Goal: Information Seeking & Learning: Learn about a topic

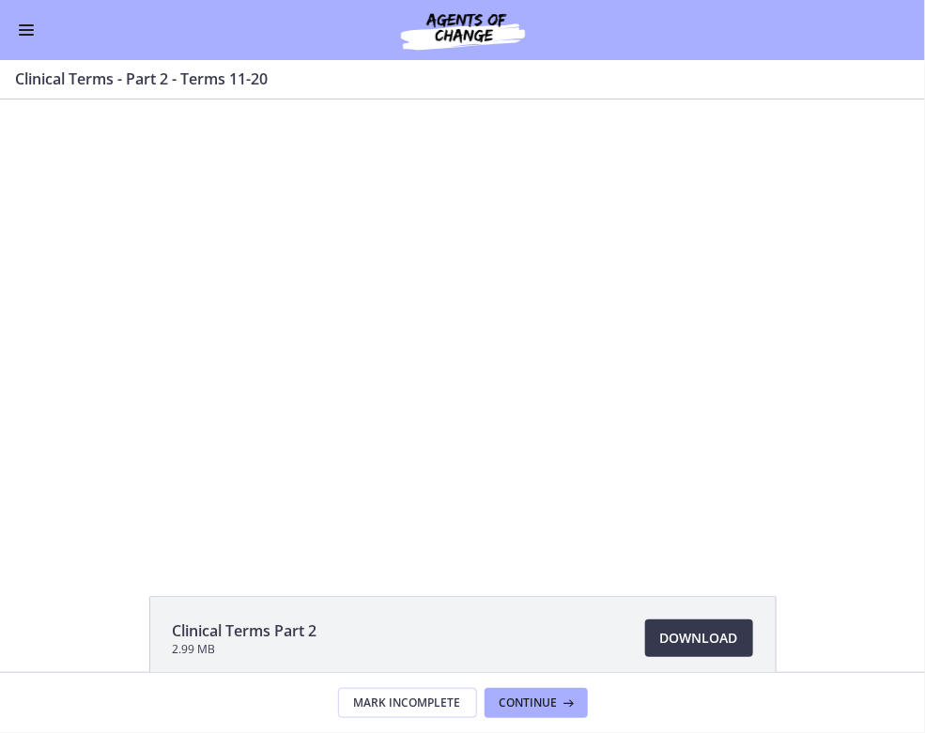
click at [28, 31] on button "Enable menu" at bounding box center [26, 30] width 23 height 23
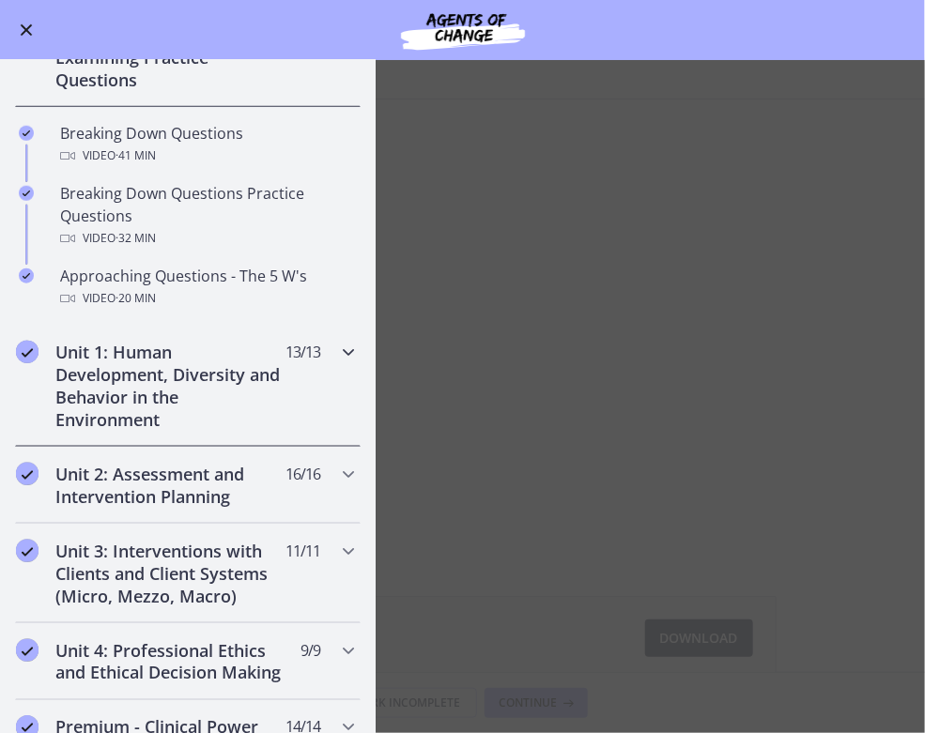
click at [115, 362] on h2 "Unit 1: Human Development, Diversity and Behavior in the Environment" at bounding box center [169, 386] width 229 height 90
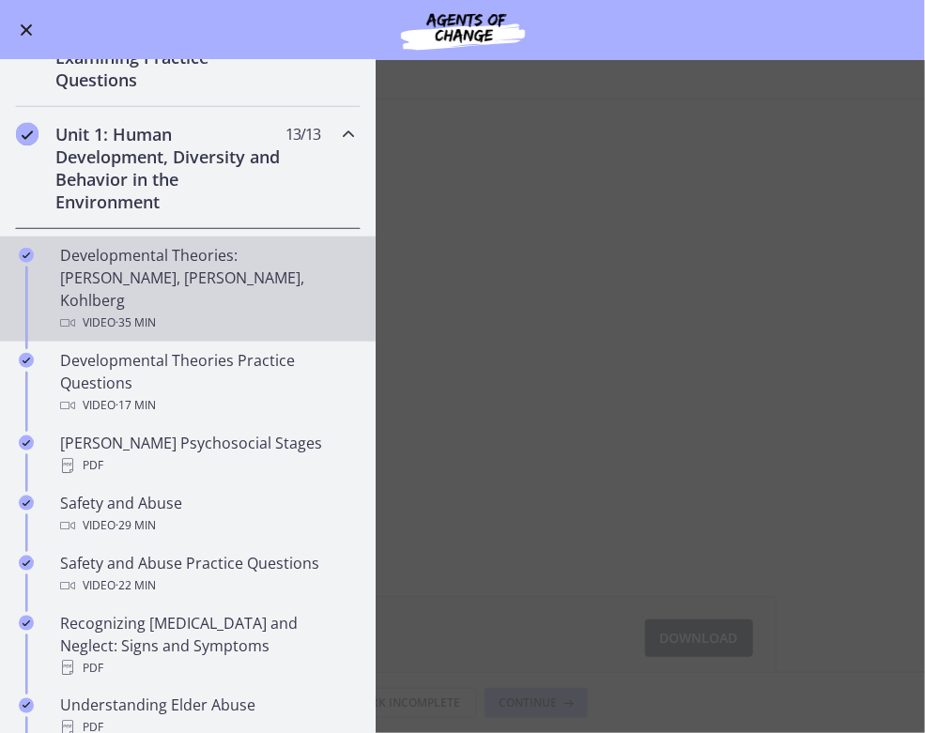
click at [145, 283] on div "Developmental Theories: [PERSON_NAME], [PERSON_NAME], Kohlberg Video · 35 min" at bounding box center [206, 289] width 293 height 90
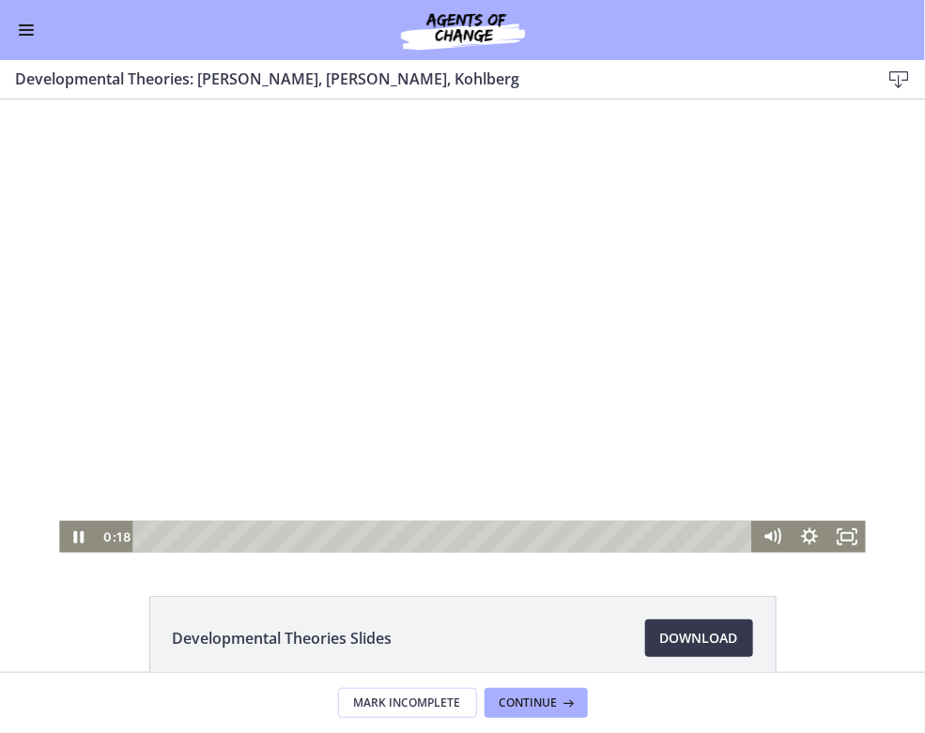
click at [152, 535] on div "Playbar" at bounding box center [444, 536] width 597 height 32
click at [210, 532] on div "3:42" at bounding box center [444, 536] width 597 height 32
click at [210, 532] on div "Playbar" at bounding box center [210, 535] width 10 height 10
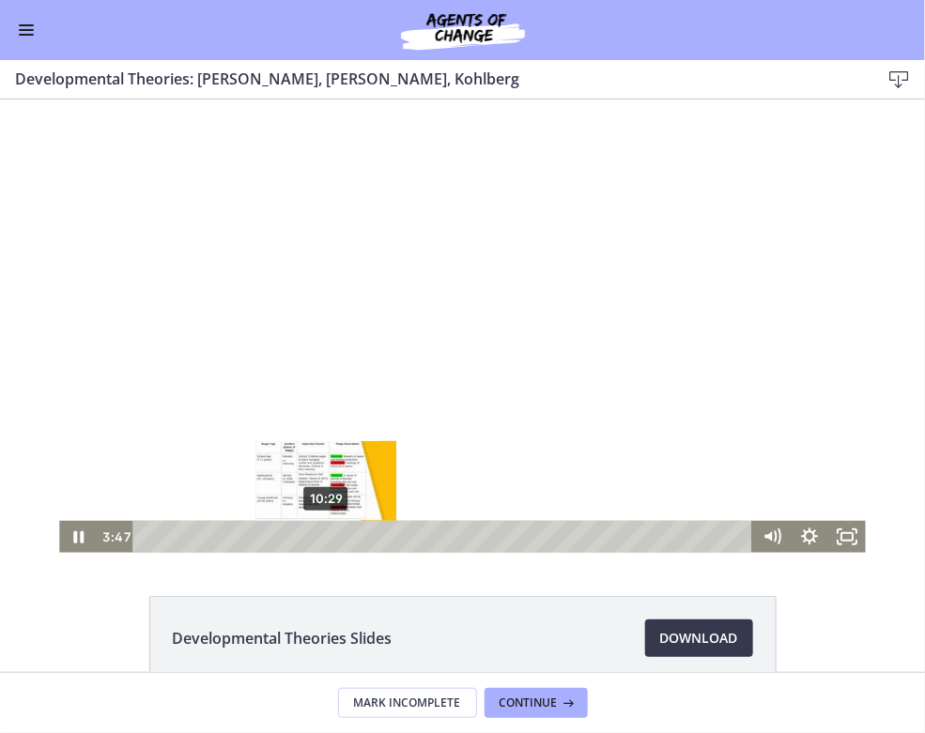
click at [327, 537] on div "10:29" at bounding box center [444, 536] width 597 height 32
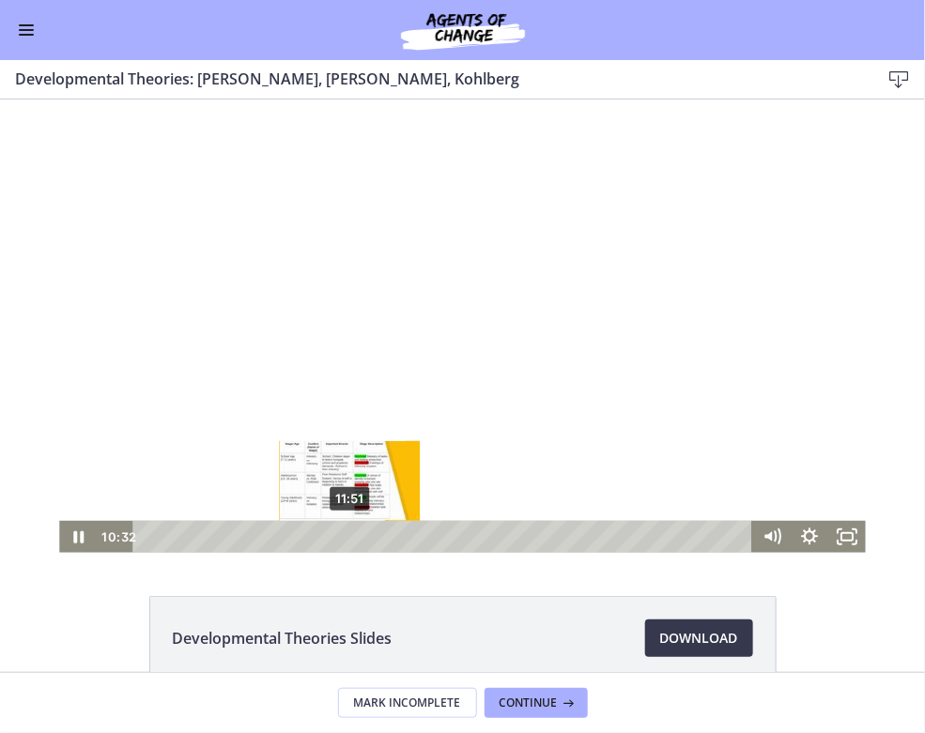
click at [350, 534] on div "11:51" at bounding box center [444, 536] width 597 height 32
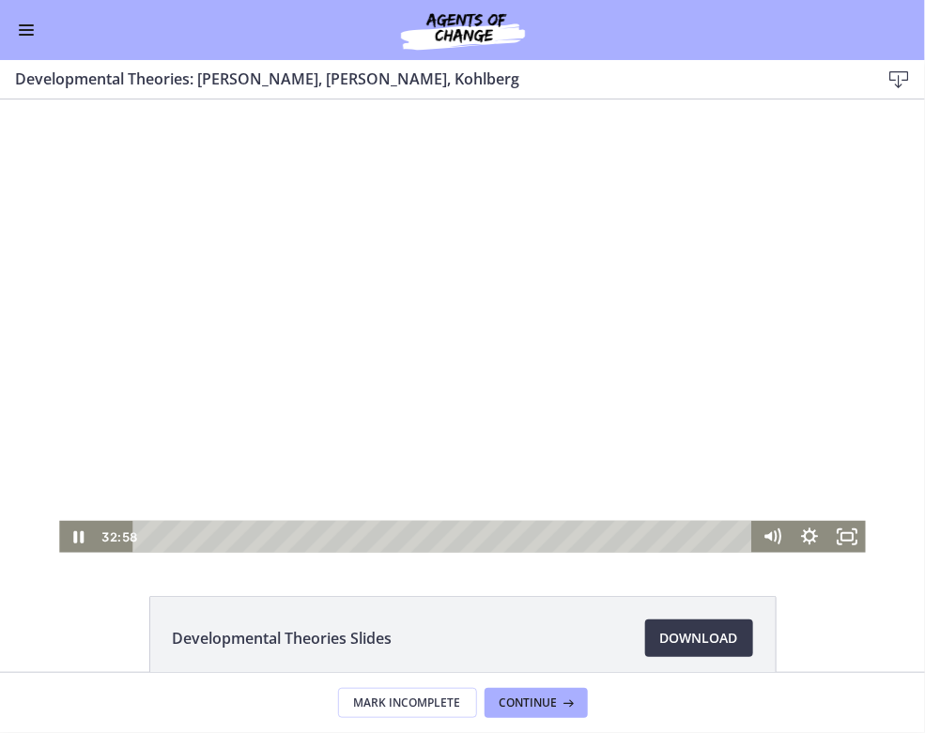
click at [20, 34] on span "Enable menu" at bounding box center [26, 35] width 15 height 2
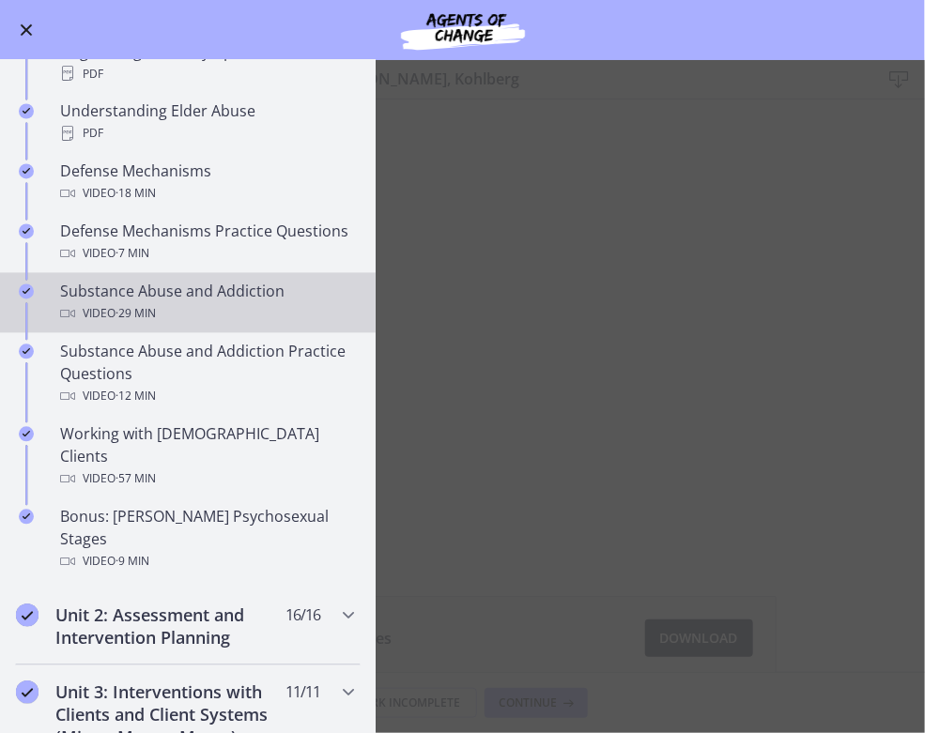
scroll to position [1005, 0]
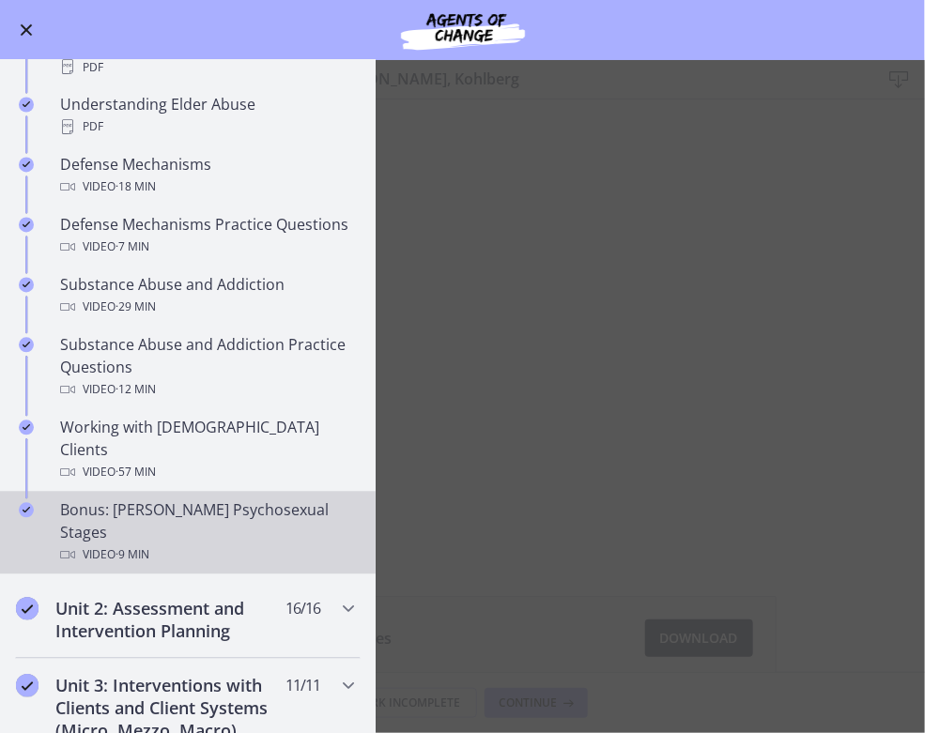
click at [233, 544] on div "Video · 9 min" at bounding box center [206, 555] width 293 height 23
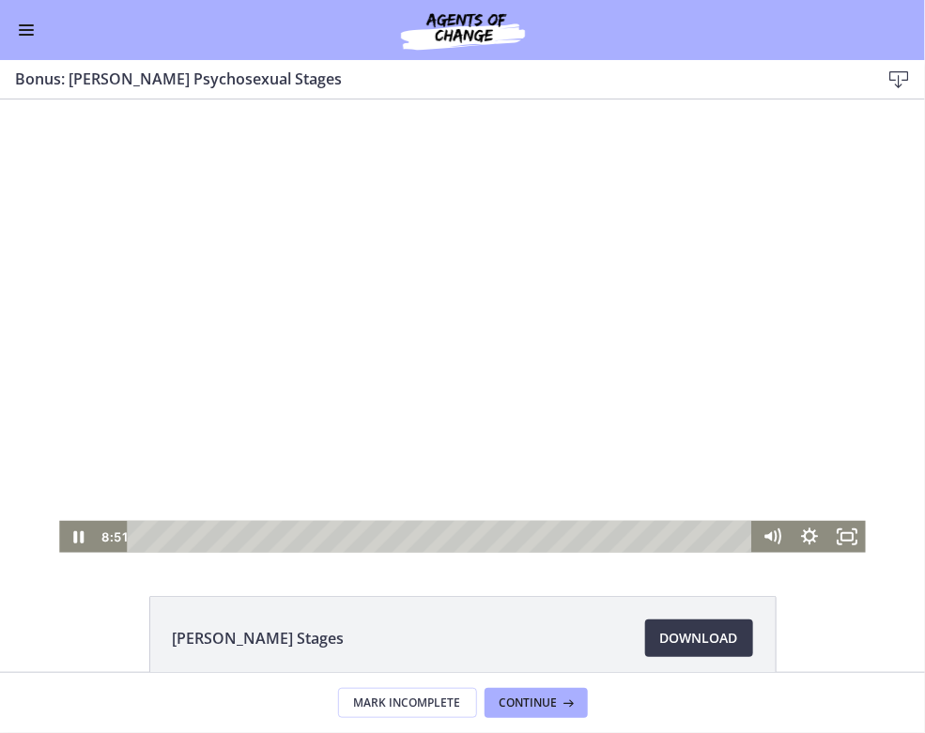
click at [147, 537] on div "Playbar" at bounding box center [442, 536] width 603 height 32
click at [680, 306] on div at bounding box center [462, 325] width 806 height 453
click at [81, 531] on icon "Play Video" at bounding box center [80, 536] width 38 height 32
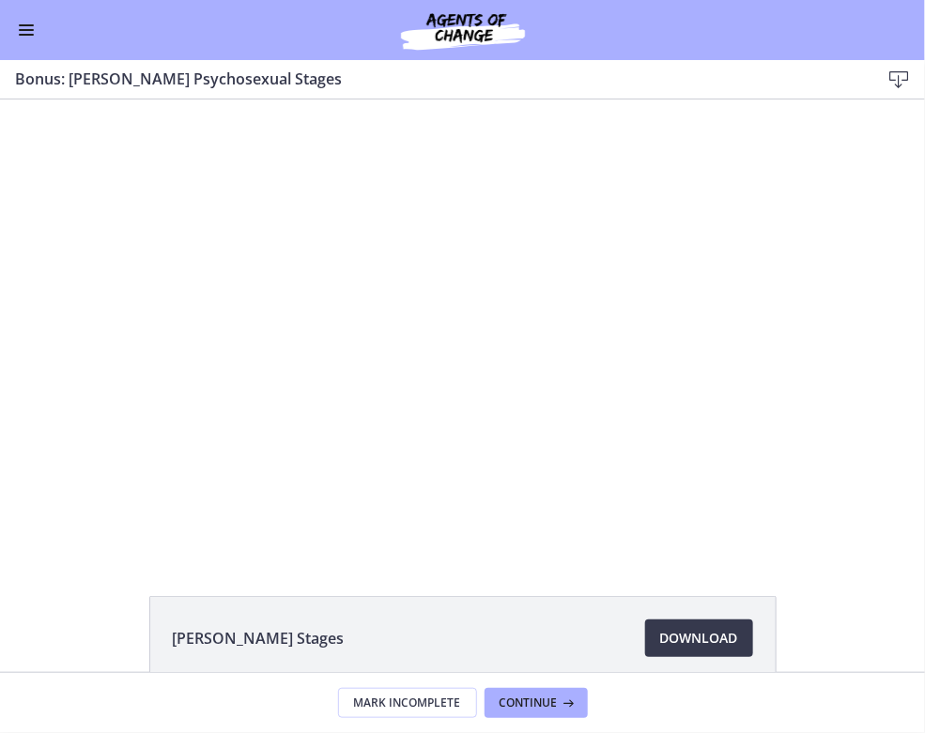
click at [26, 32] on button "Enable menu" at bounding box center [26, 30] width 23 height 23
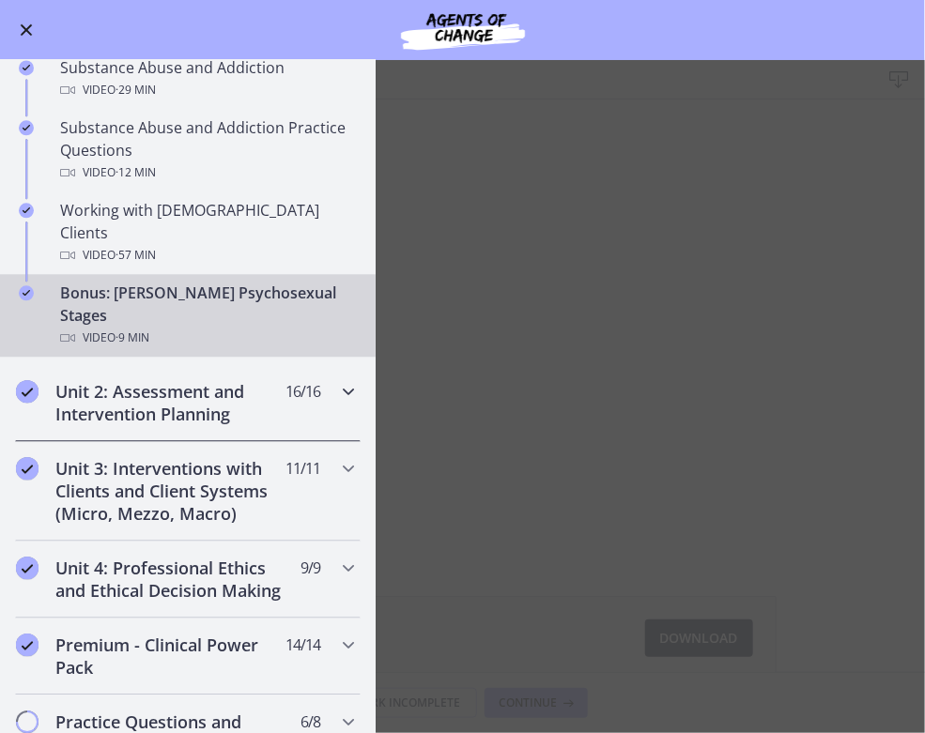
scroll to position [1228, 0]
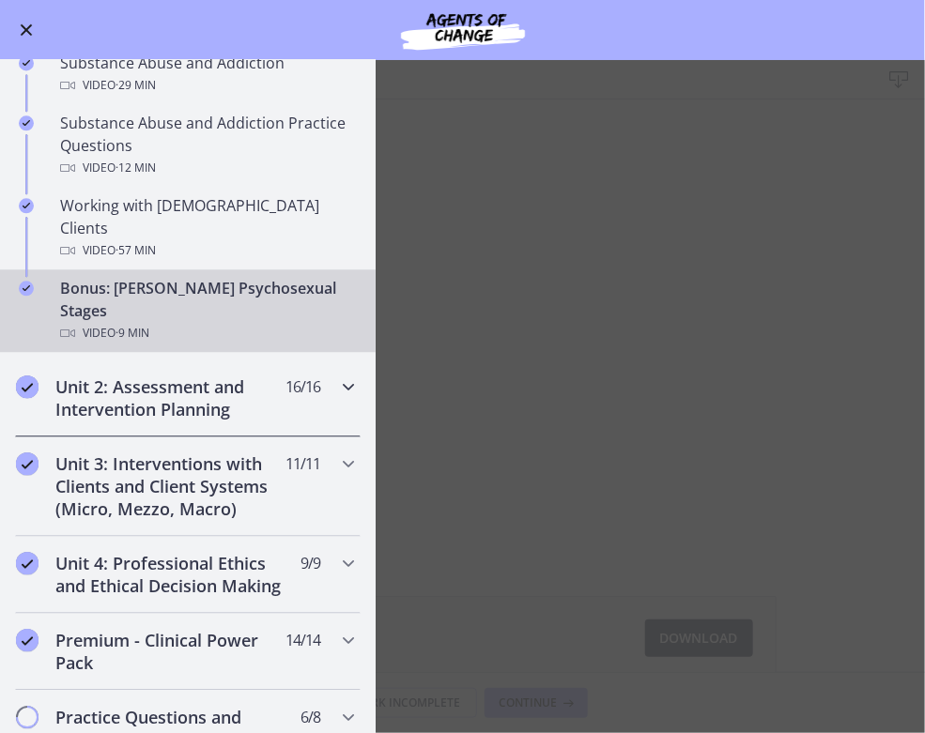
click at [155, 375] on h2 "Unit 2: Assessment and Intervention Planning" at bounding box center [169, 397] width 229 height 45
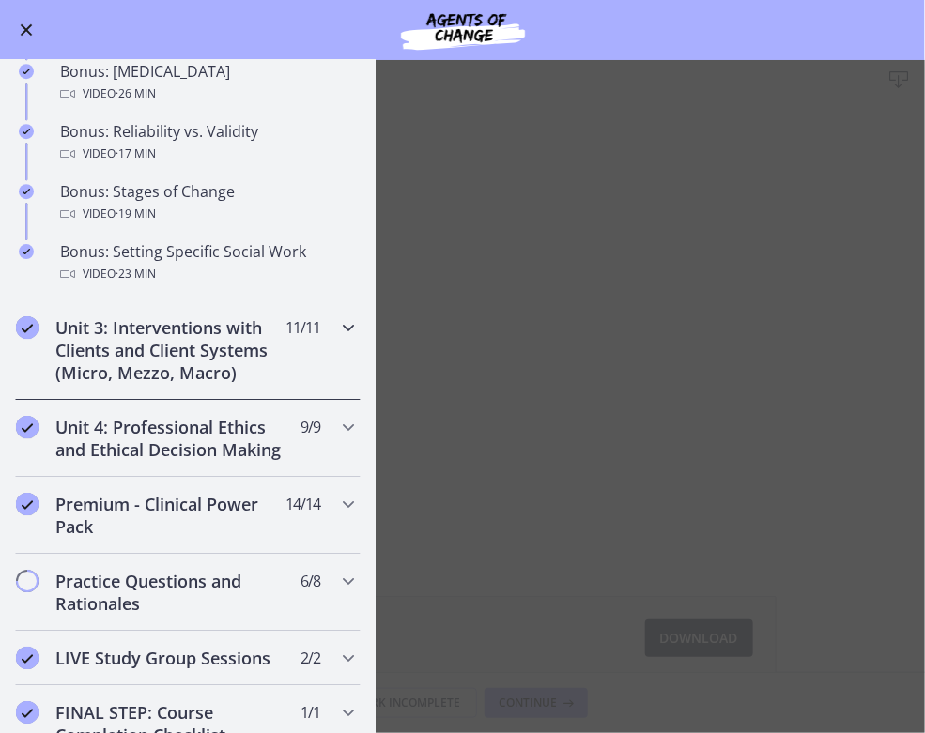
click at [162, 343] on h2 "Unit 3: Interventions with Clients and Client Systems (Micro, Mezzo, Macro)" at bounding box center [169, 350] width 229 height 68
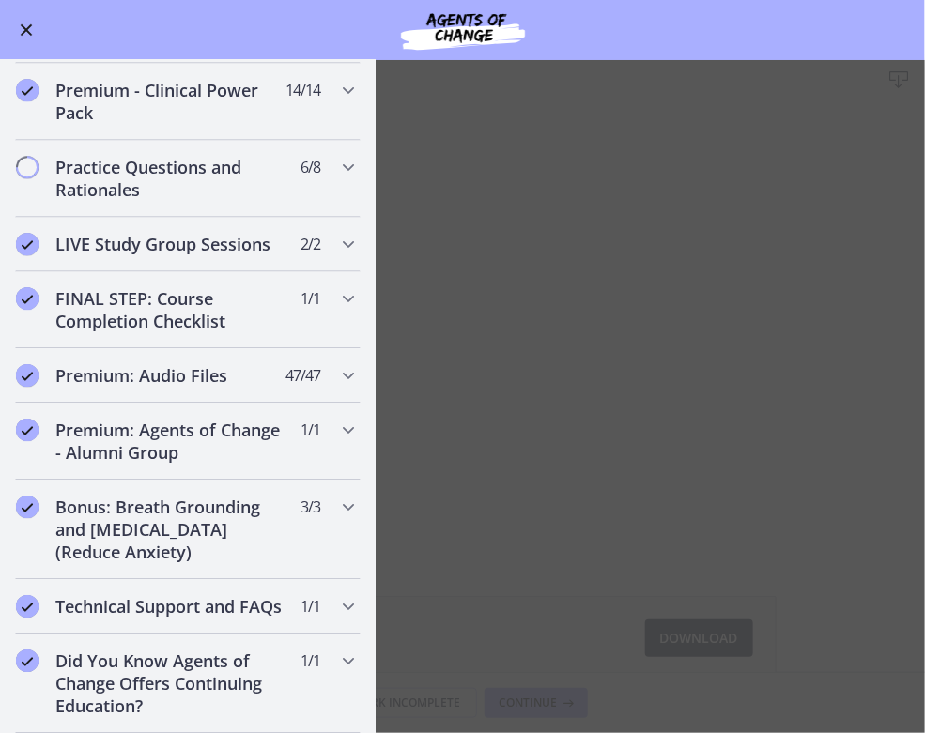
scroll to position [1541, 0]
